Goal: Task Accomplishment & Management: Use online tool/utility

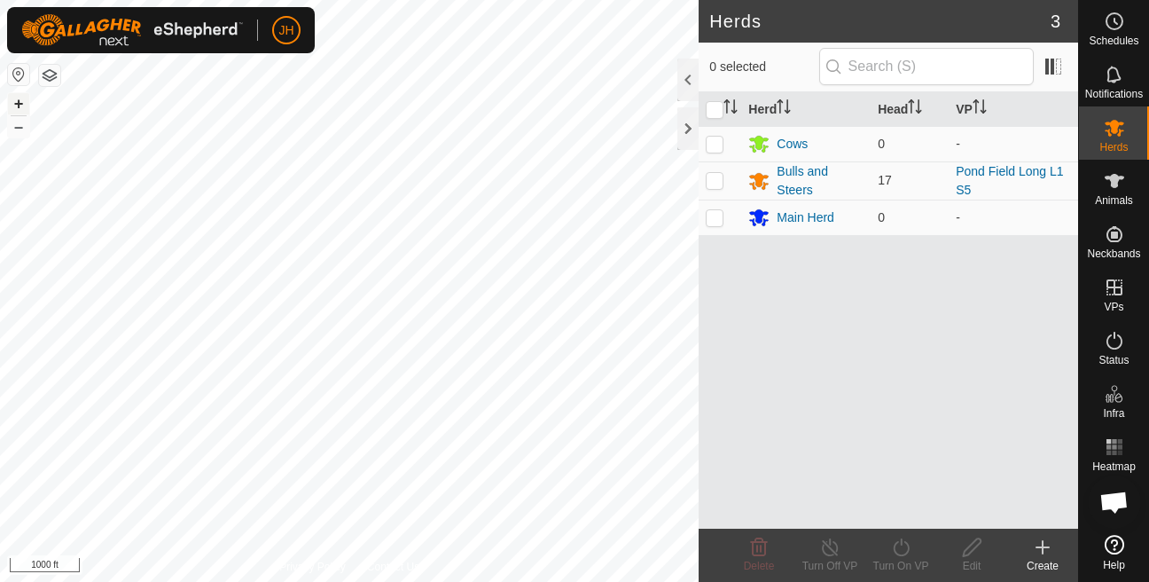
click at [15, 99] on button "+" at bounding box center [18, 103] width 21 height 21
click at [21, 104] on button "+" at bounding box center [18, 103] width 21 height 21
click at [22, 105] on button "+" at bounding box center [18, 103] width 21 height 21
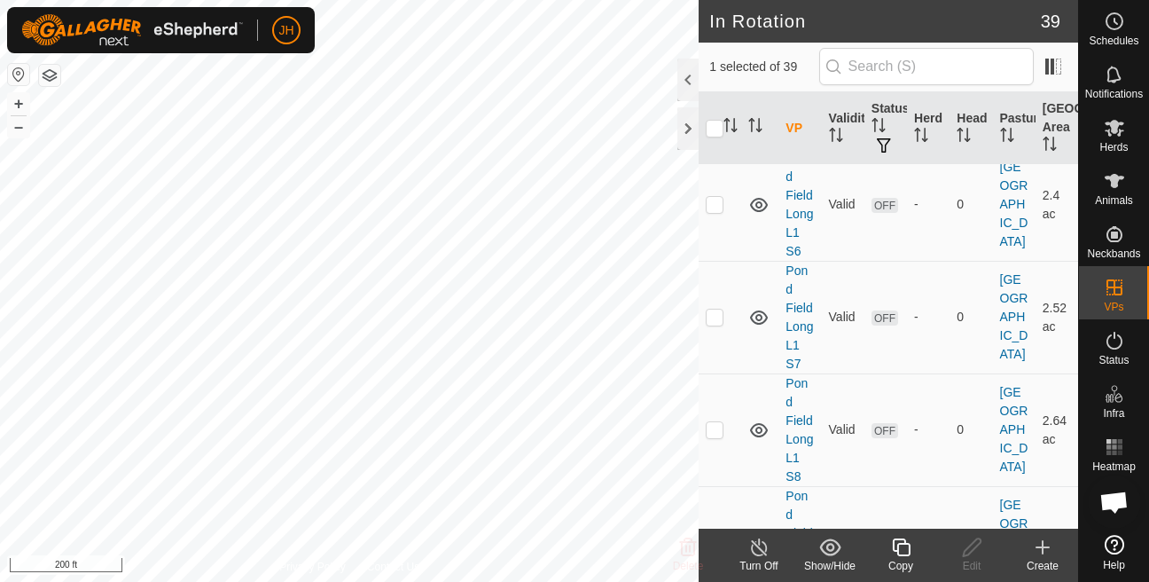
scroll to position [1180, 0]
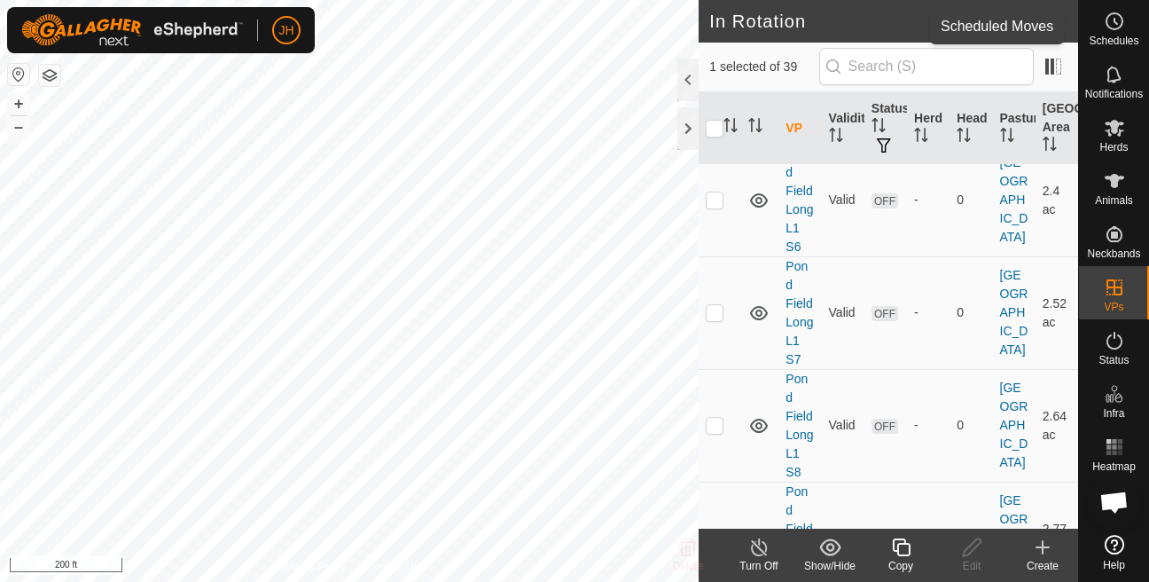
click at [1104, 51] on div "Schedules" at bounding box center [1114, 26] width 70 height 53
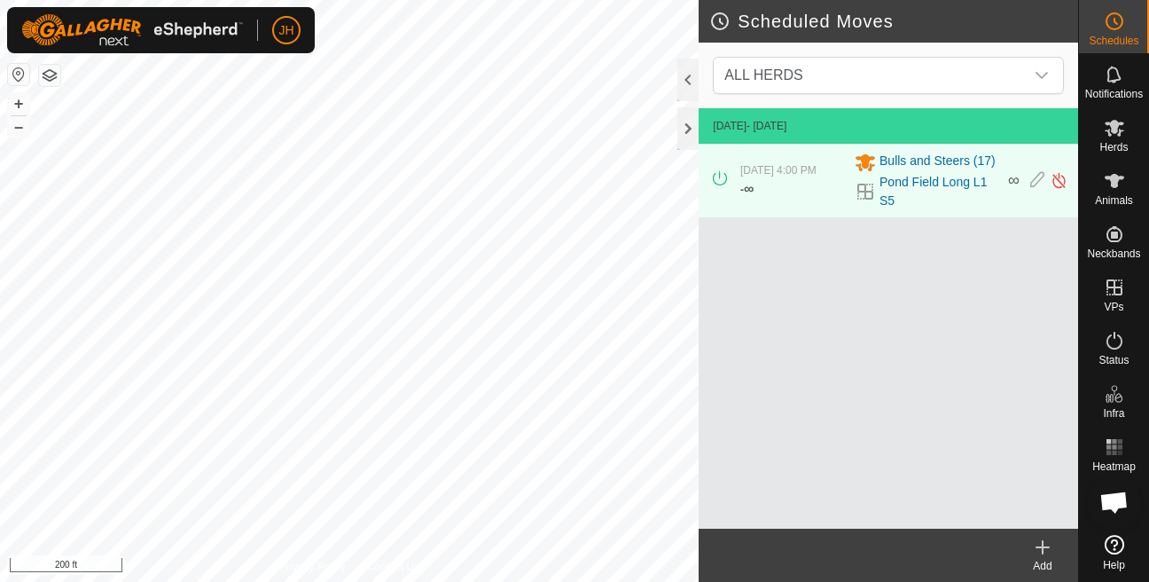
click at [1043, 567] on div "Add" at bounding box center [1042, 566] width 71 height 16
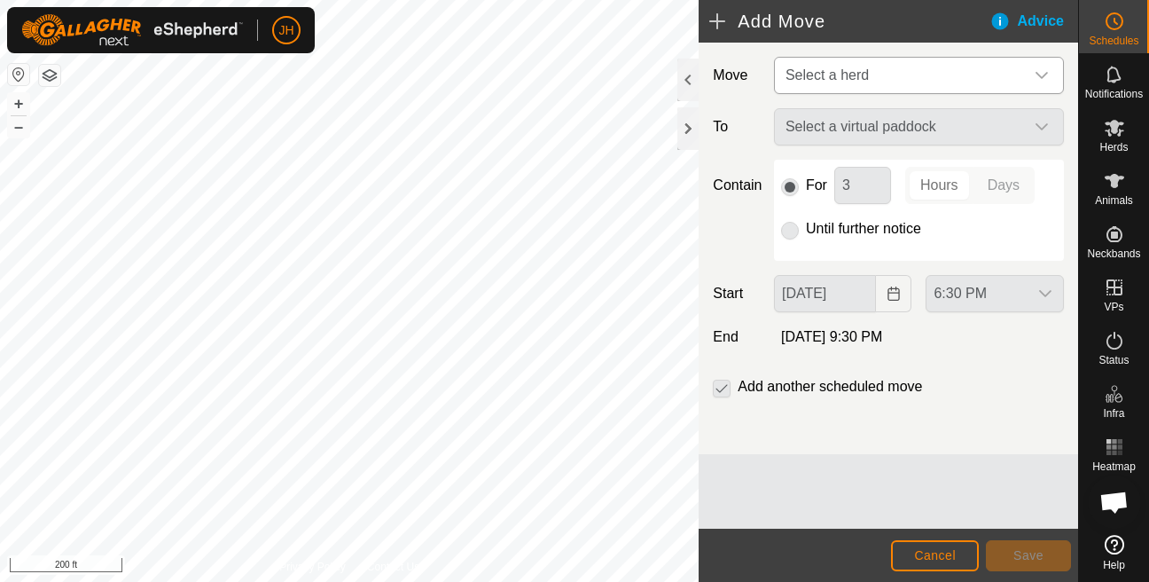
click at [902, 87] on span "Select a herd" at bounding box center [901, 75] width 246 height 35
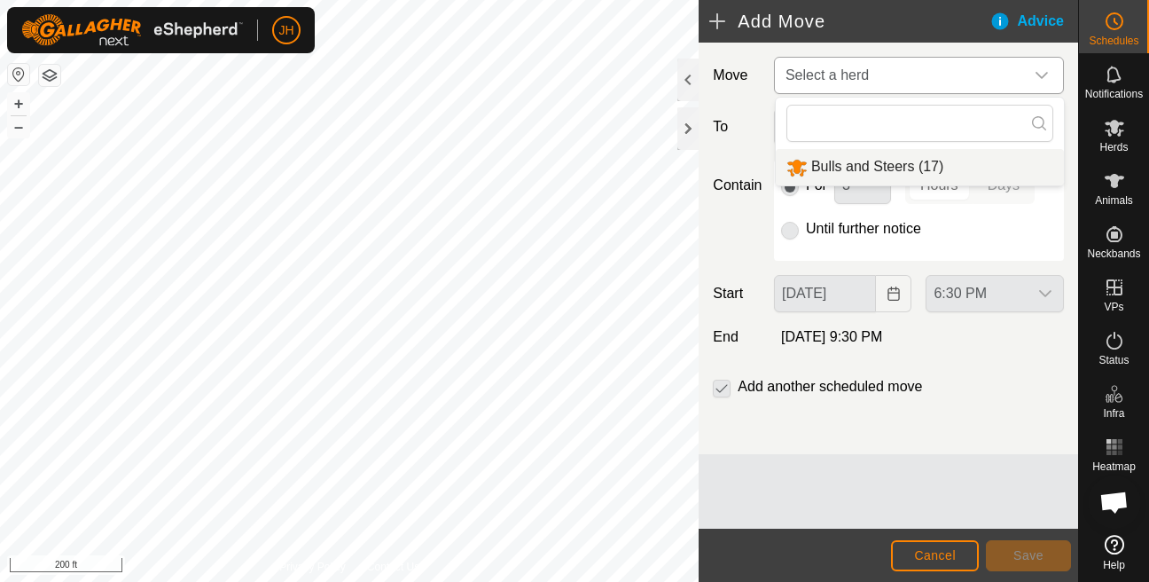
click at [856, 165] on li "Bulls and Steers (17)" at bounding box center [920, 167] width 288 height 36
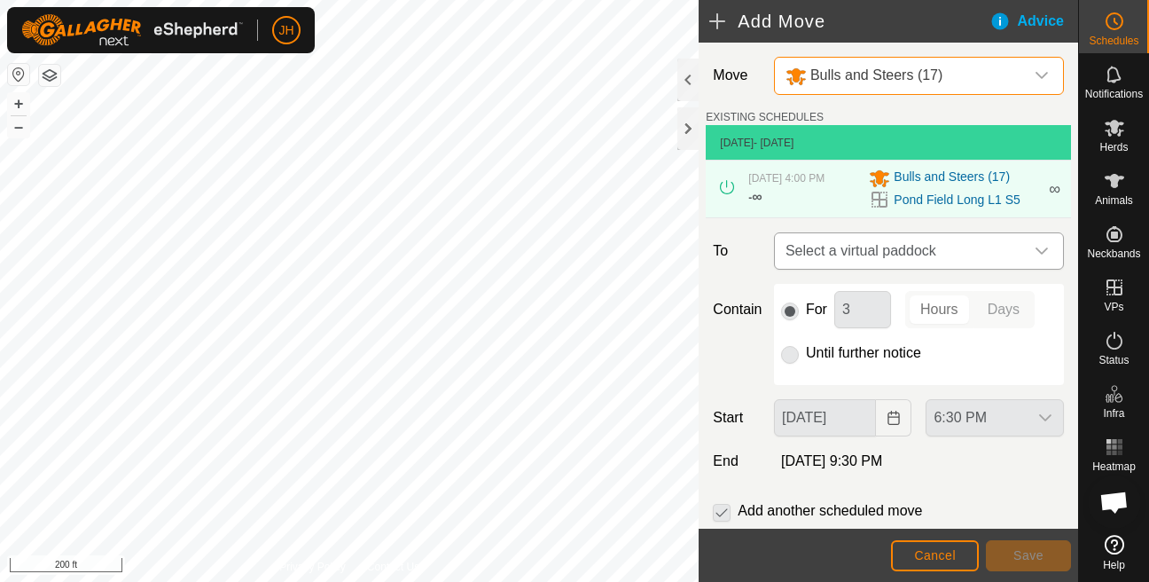
click at [826, 247] on span "Select a virtual paddock" at bounding box center [901, 250] width 246 height 35
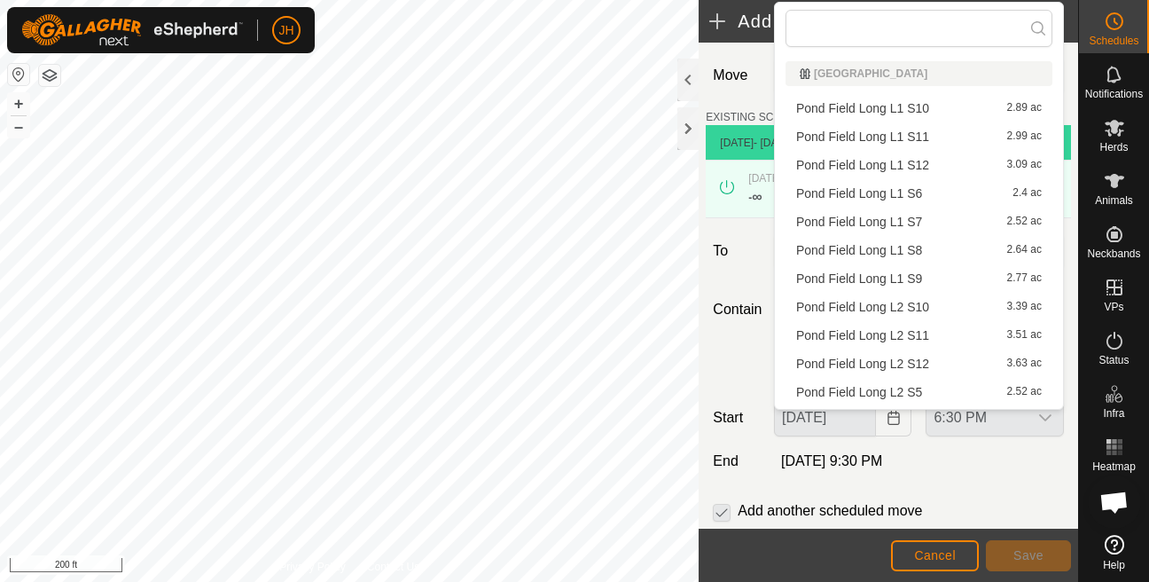
click at [866, 186] on li "Pond Field Long L1 S6 2.4 ac" at bounding box center [919, 193] width 267 height 27
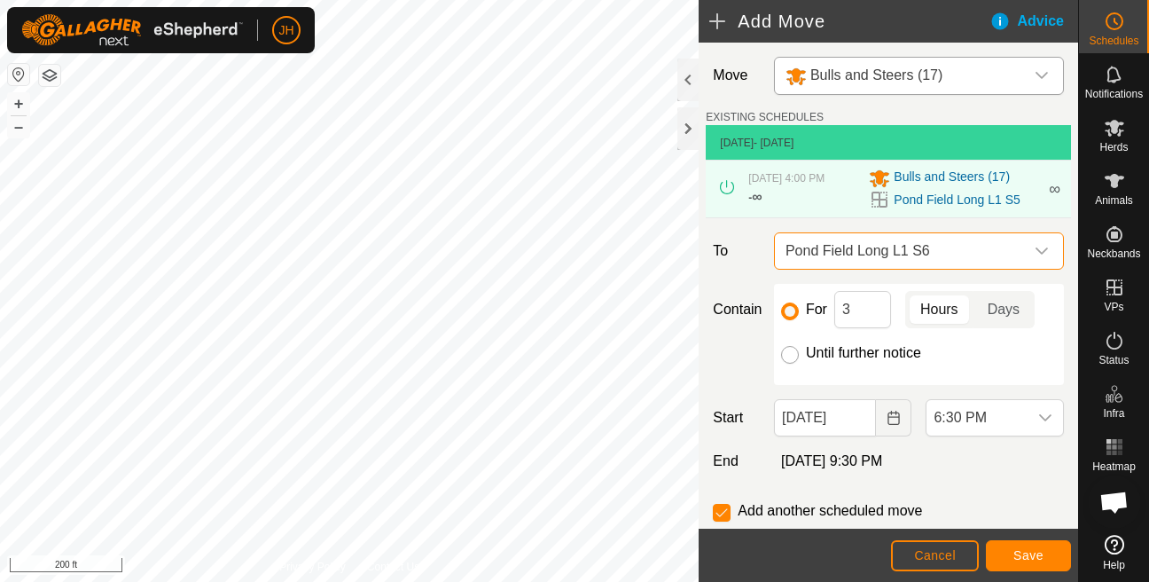
click at [794, 363] on input "Until further notice" at bounding box center [790, 355] width 18 height 18
radio input "true"
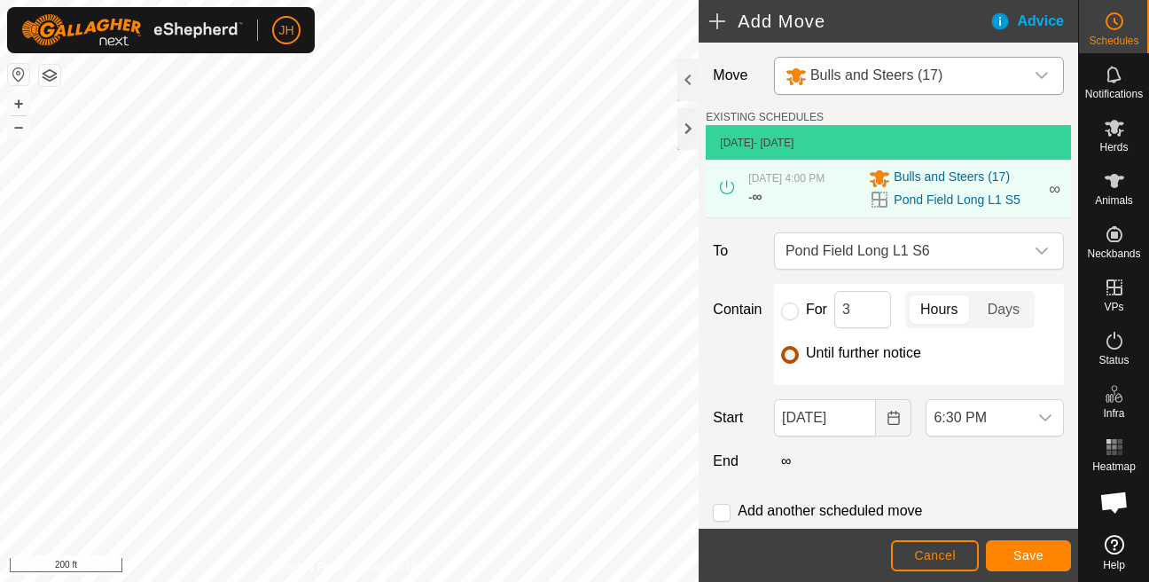
checkbox input "false"
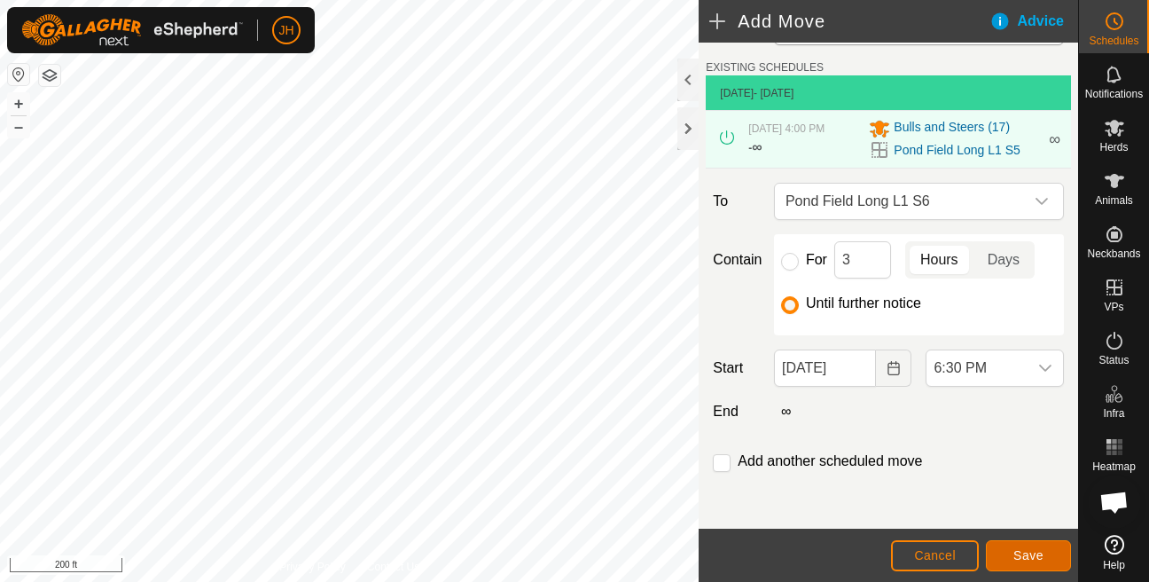
click at [1029, 548] on span "Save" at bounding box center [1028, 555] width 30 height 14
